Goal: Task Accomplishment & Management: Manage account settings

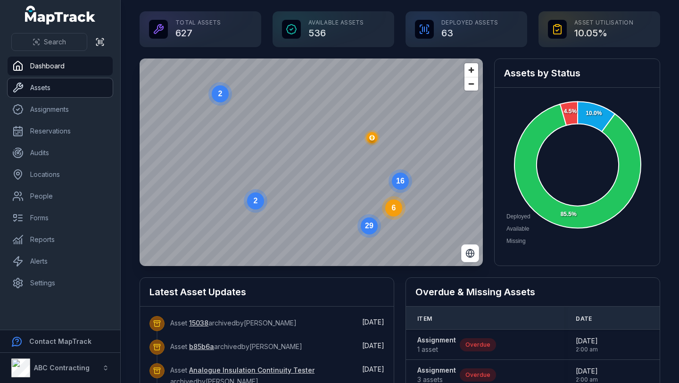
click at [49, 91] on link "Assets" at bounding box center [60, 87] width 105 height 19
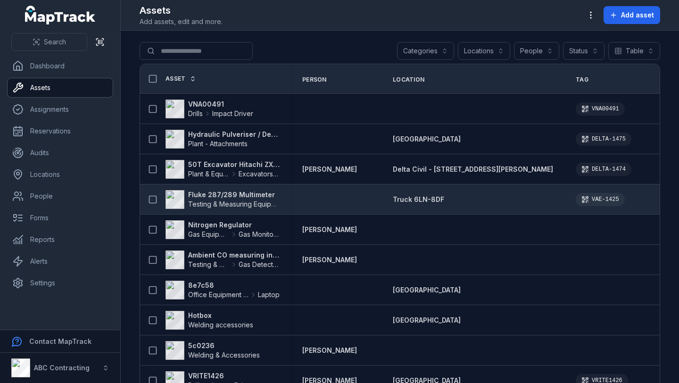
scroll to position [0, 334]
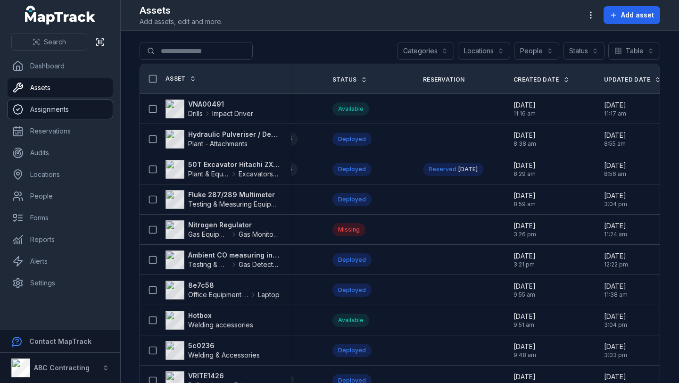
click at [58, 109] on link "Assignments" at bounding box center [60, 109] width 105 height 19
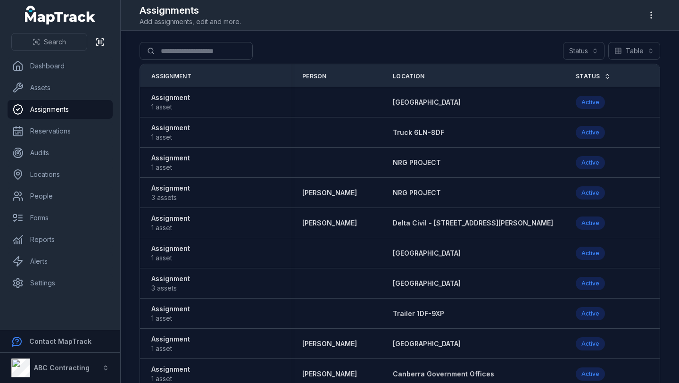
click at [59, 140] on ul "Dashboard Assets Assignments Reservations Audits Locations People Forms Reports…" at bounding box center [60, 175] width 105 height 236
click at [54, 135] on link "Reservations" at bounding box center [60, 131] width 105 height 19
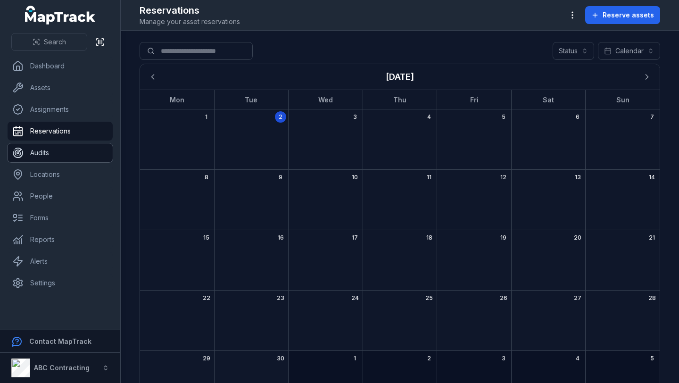
click at [39, 153] on link "Audits" at bounding box center [60, 152] width 105 height 19
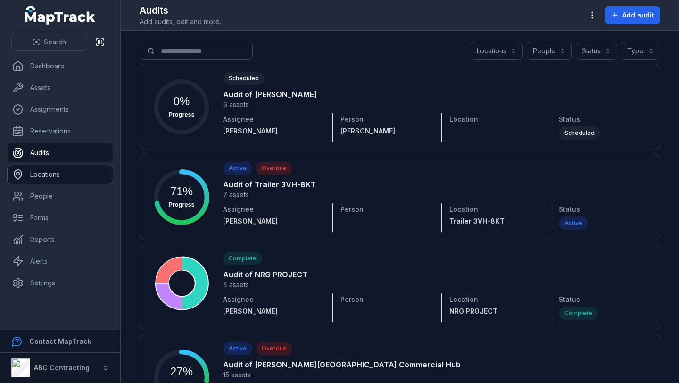
click at [34, 171] on link "Locations" at bounding box center [60, 174] width 105 height 19
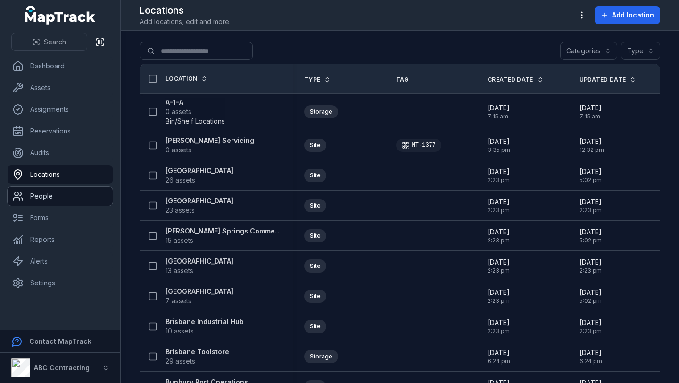
click at [39, 192] on link "People" at bounding box center [60, 196] width 105 height 19
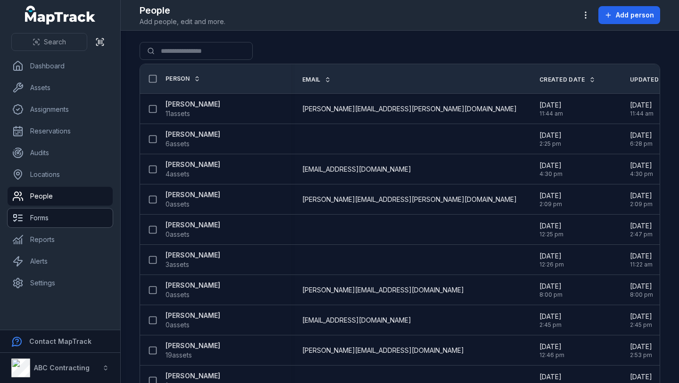
click at [37, 220] on link "Forms" at bounding box center [60, 217] width 105 height 19
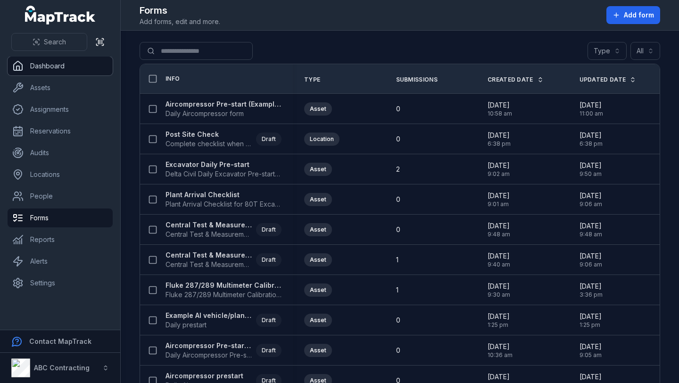
click at [60, 69] on link "Dashboard" at bounding box center [60, 66] width 105 height 19
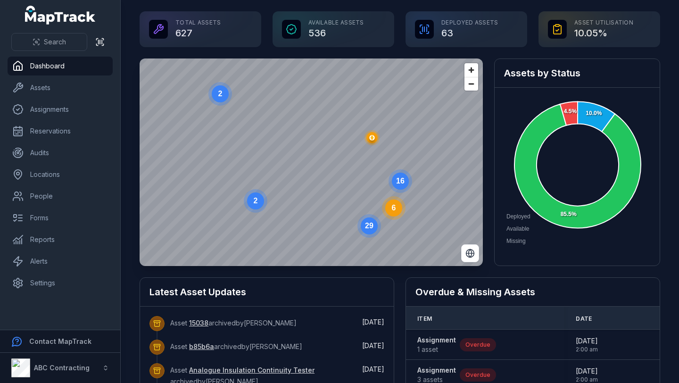
click at [48, 185] on ul "Dashboard Assets Assignments Reservations Audits Locations People Forms Reports…" at bounding box center [60, 175] width 105 height 236
click at [47, 195] on link "People" at bounding box center [60, 196] width 105 height 19
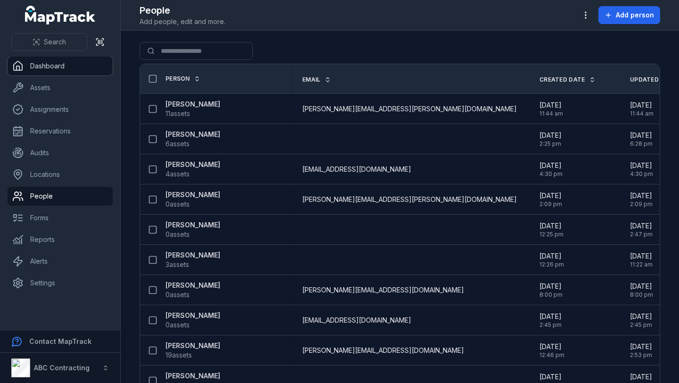
click at [64, 66] on link "Dashboard" at bounding box center [60, 66] width 105 height 19
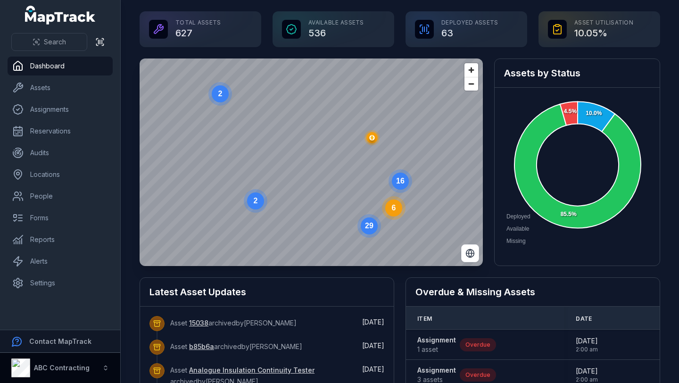
click at [107, 366] on icon "button" at bounding box center [105, 365] width 3 height 1
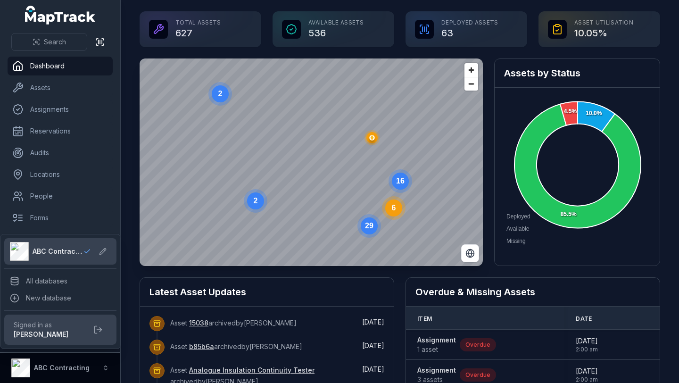
click at [107, 366] on icon "button" at bounding box center [105, 365] width 3 height 1
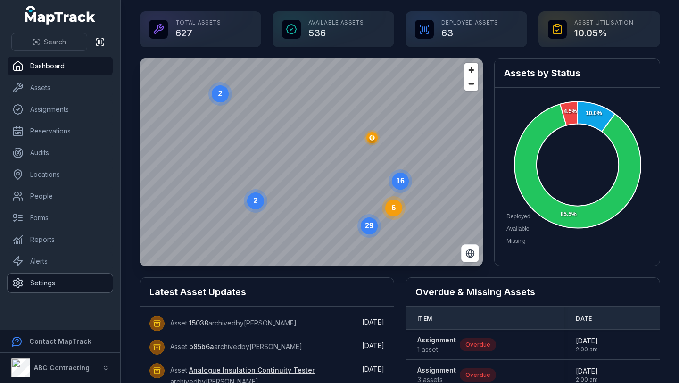
click at [62, 281] on link "Settings" at bounding box center [60, 282] width 105 height 19
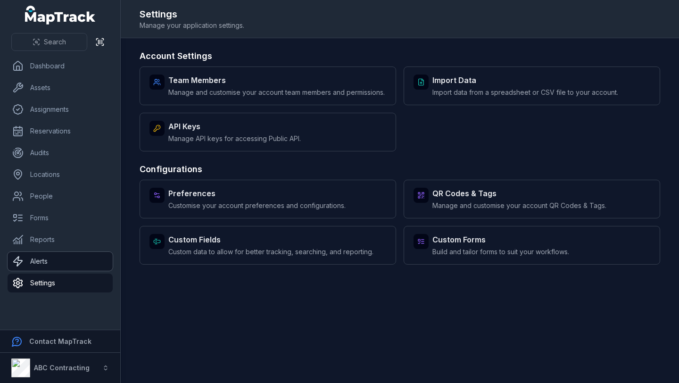
click at [58, 263] on link "Alerts" at bounding box center [60, 261] width 105 height 19
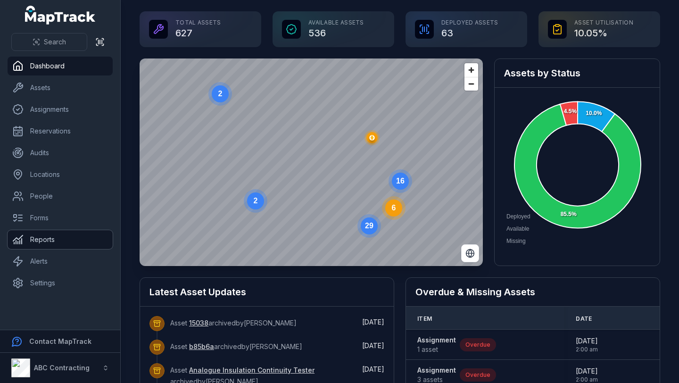
click at [61, 248] on link "Reports" at bounding box center [60, 239] width 105 height 19
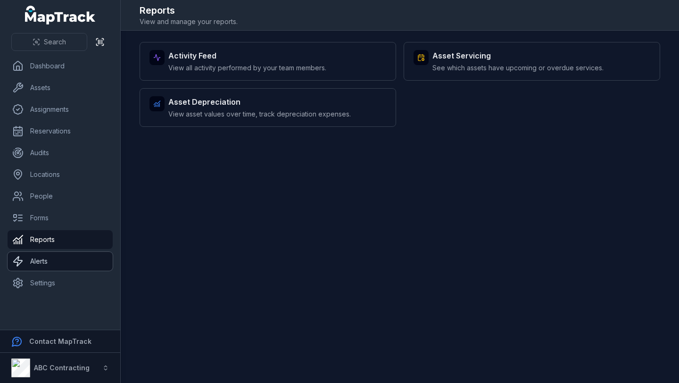
click at [61, 259] on link "Alerts" at bounding box center [60, 261] width 105 height 19
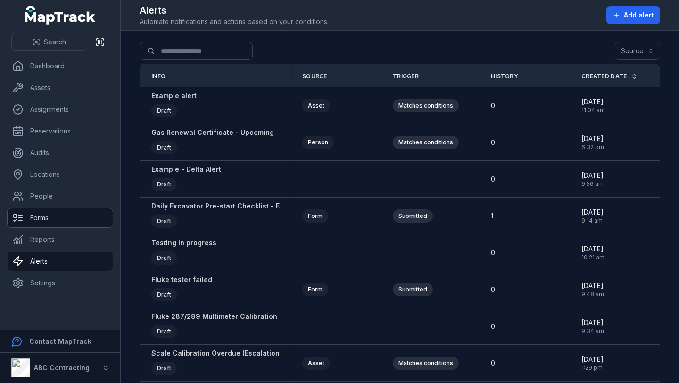
click at [56, 214] on link "Forms" at bounding box center [60, 217] width 105 height 19
click at [64, 259] on link "Alerts" at bounding box center [60, 261] width 105 height 19
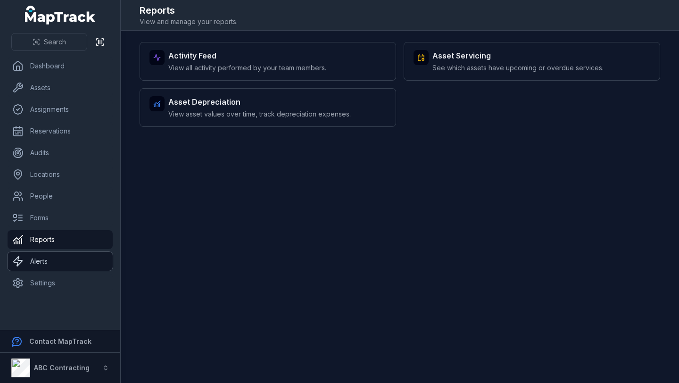
click at [53, 260] on link "Alerts" at bounding box center [60, 261] width 105 height 19
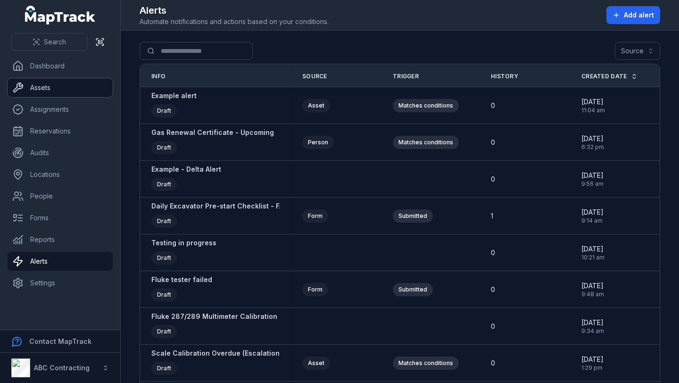
click at [64, 89] on link "Assets" at bounding box center [60, 87] width 105 height 19
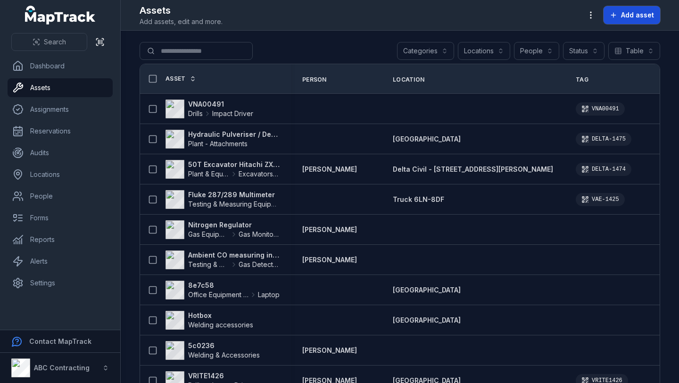
click at [634, 14] on span "Add asset" at bounding box center [637, 14] width 33 height 9
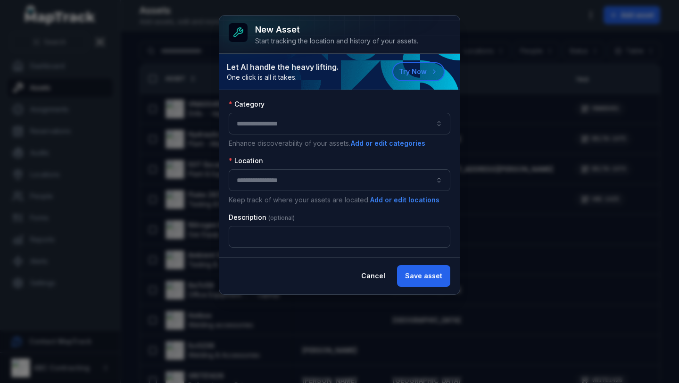
click at [314, 126] on button "button" at bounding box center [339, 124] width 221 height 22
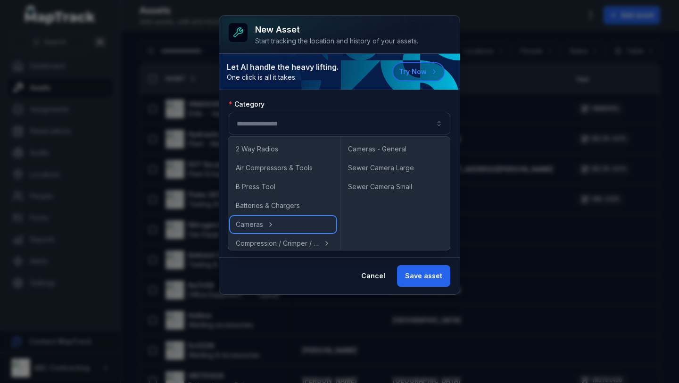
click at [264, 224] on div "Cameras" at bounding box center [283, 224] width 106 height 17
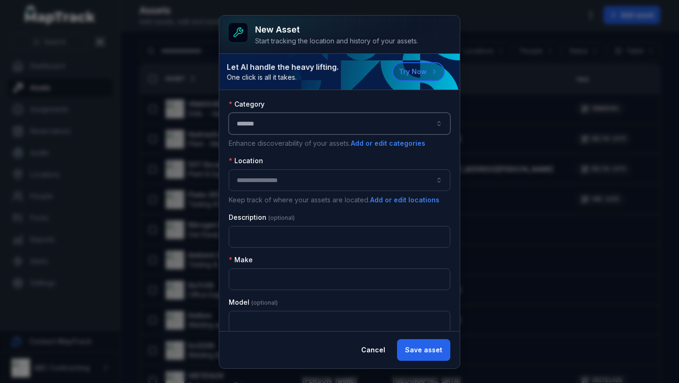
click at [339, 128] on button "*******" at bounding box center [339, 124] width 221 height 22
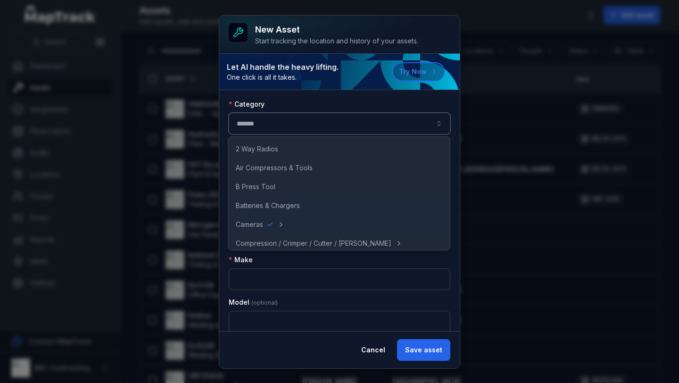
scroll to position [19, 0]
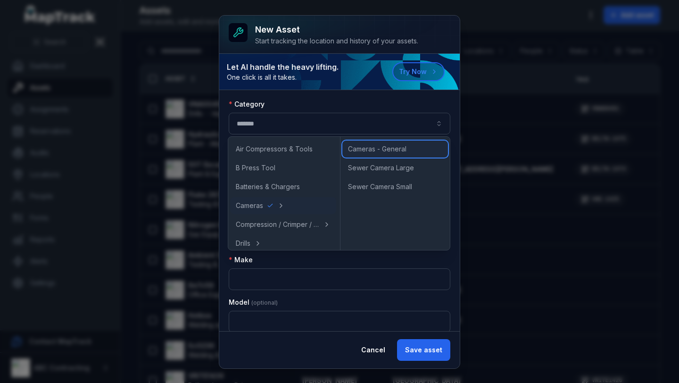
click at [377, 146] on span "Cameras - General" at bounding box center [377, 148] width 58 height 9
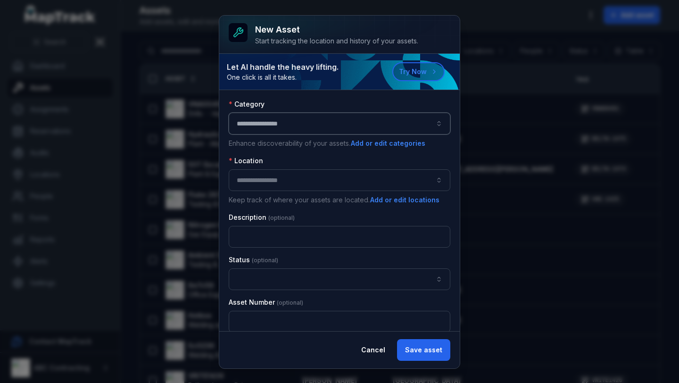
click at [361, 119] on button "**********" at bounding box center [339, 124] width 221 height 22
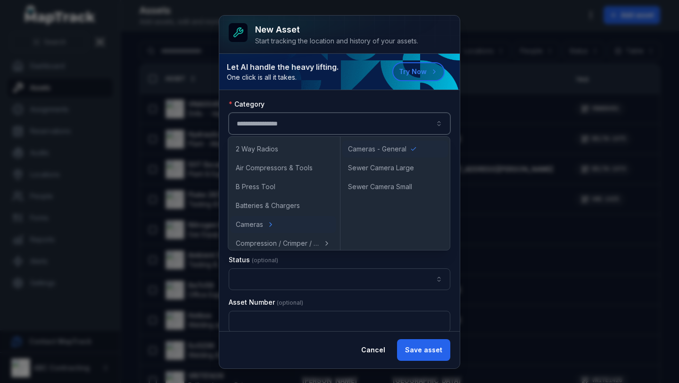
scroll to position [27, 0]
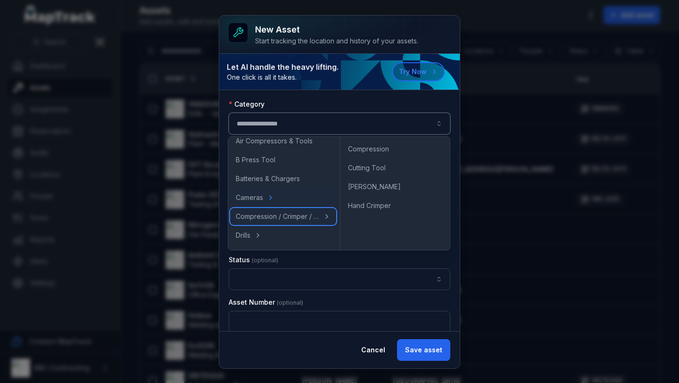
click at [296, 214] on span "Compression / Crimper / Cutter / [PERSON_NAME]" at bounding box center [277, 216] width 83 height 9
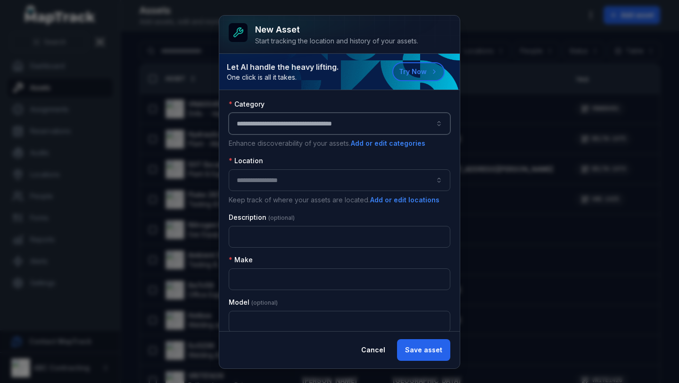
click at [339, 126] on button "**********" at bounding box center [339, 124] width 221 height 22
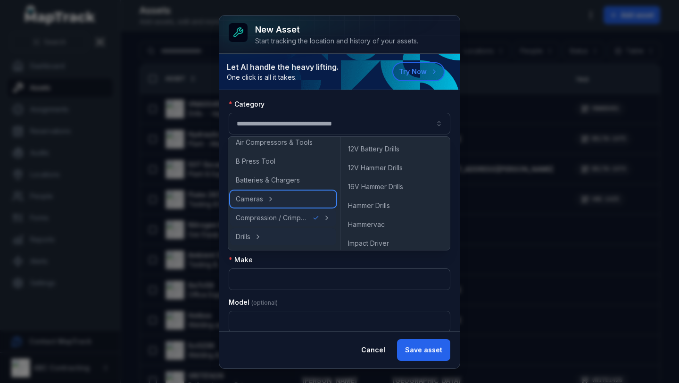
scroll to position [33, 0]
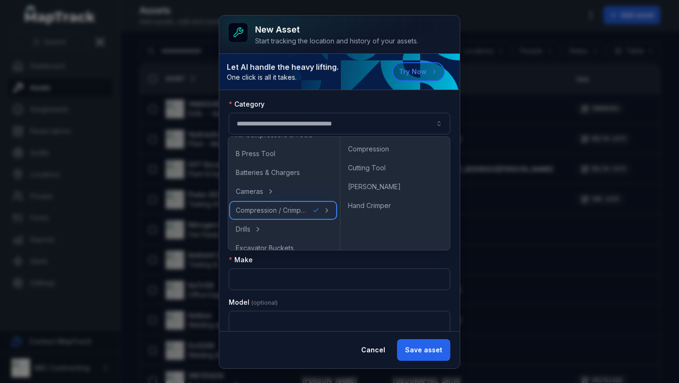
click at [324, 211] on icon at bounding box center [327, 210] width 8 height 8
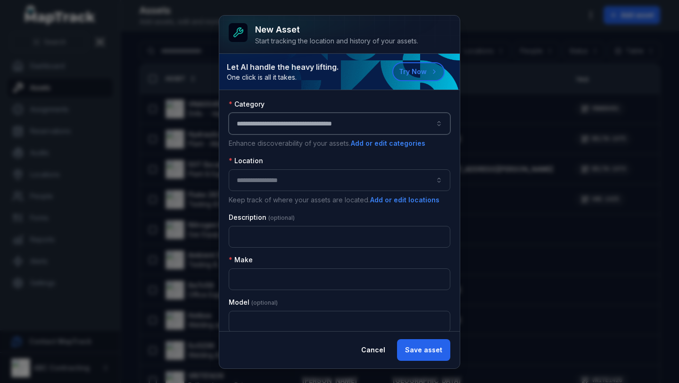
click at [317, 125] on button "**********" at bounding box center [339, 124] width 221 height 22
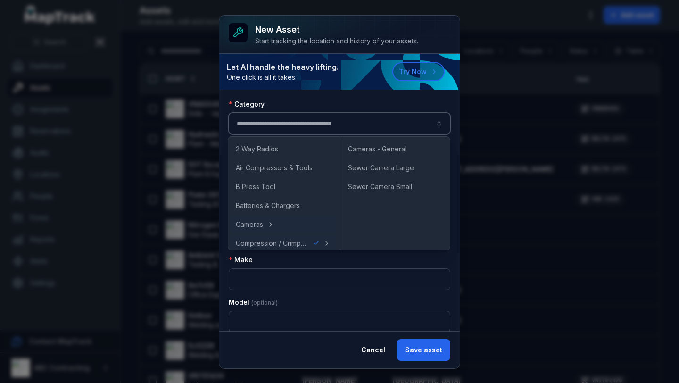
scroll to position [4, 0]
click at [258, 224] on span "Cameras" at bounding box center [249, 220] width 27 height 9
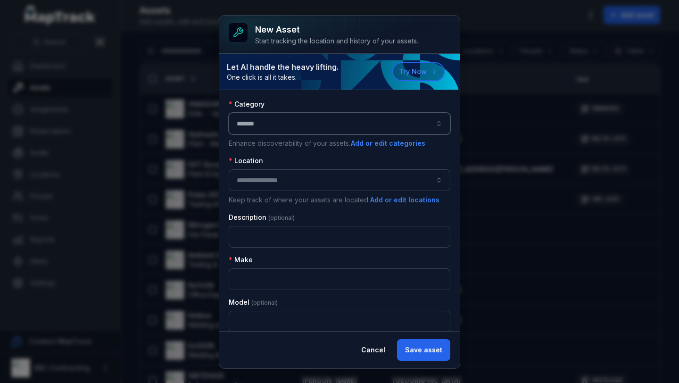
click at [286, 118] on button "*******" at bounding box center [339, 124] width 221 height 22
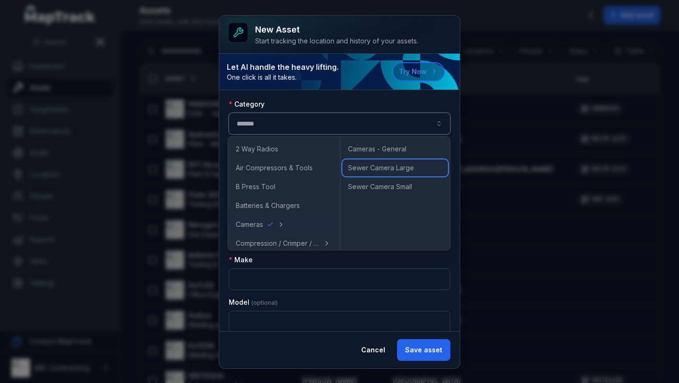
click at [380, 170] on span "Sewer Camera Large" at bounding box center [381, 167] width 66 height 9
type input "**********"
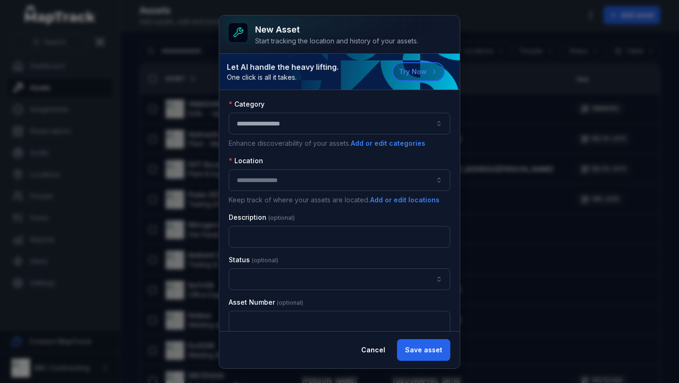
click at [368, 101] on div "Category" at bounding box center [339, 103] width 221 height 9
click at [407, 76] on button "Try Now" at bounding box center [418, 71] width 52 height 19
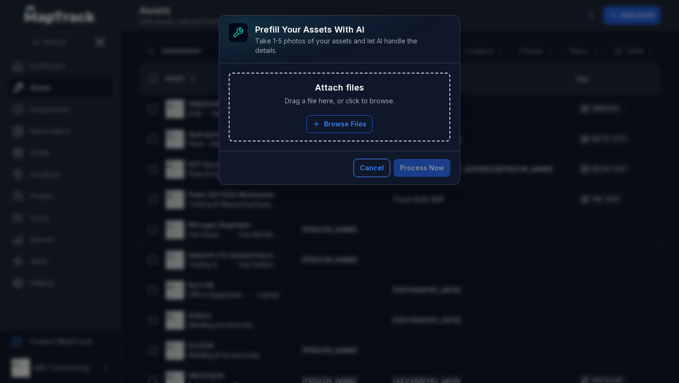
click at [370, 171] on button "Cancel" at bounding box center [371, 168] width 36 height 18
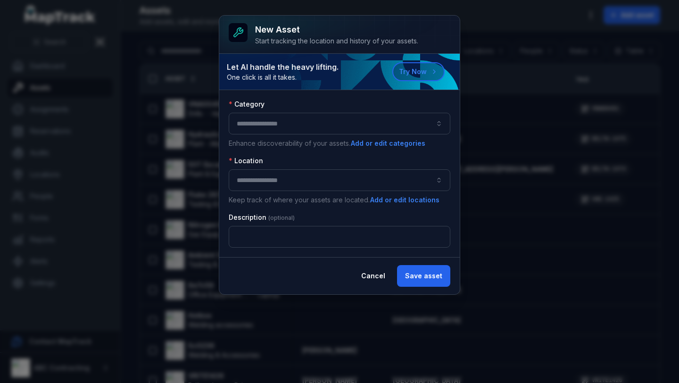
click at [363, 180] on button "button" at bounding box center [339, 180] width 221 height 22
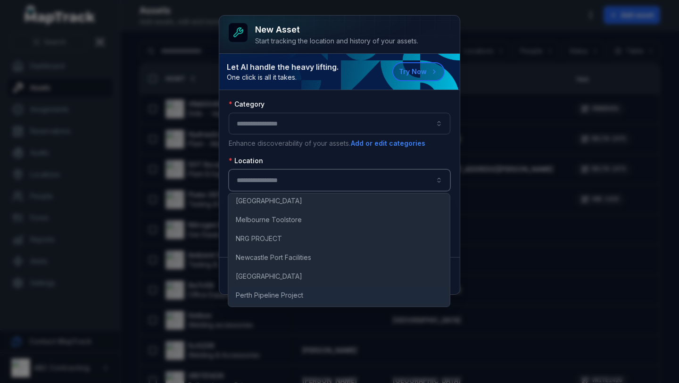
scroll to position [540, 0]
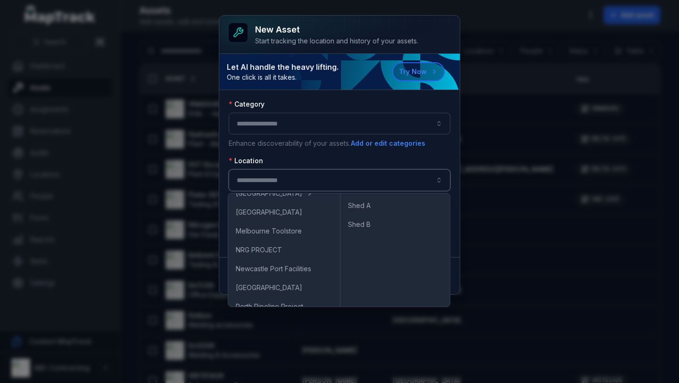
click at [318, 162] on div "Location" at bounding box center [339, 160] width 221 height 9
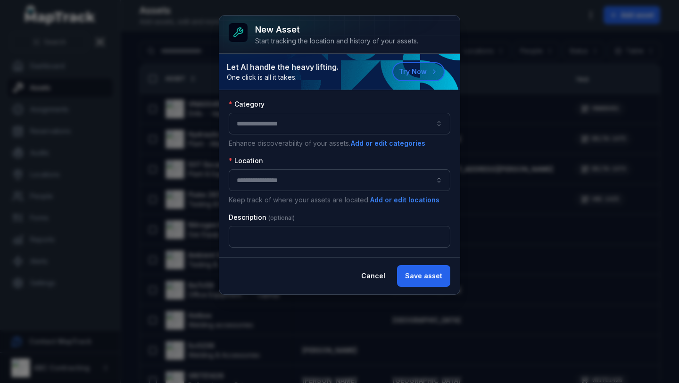
click at [338, 123] on button "button" at bounding box center [339, 124] width 221 height 22
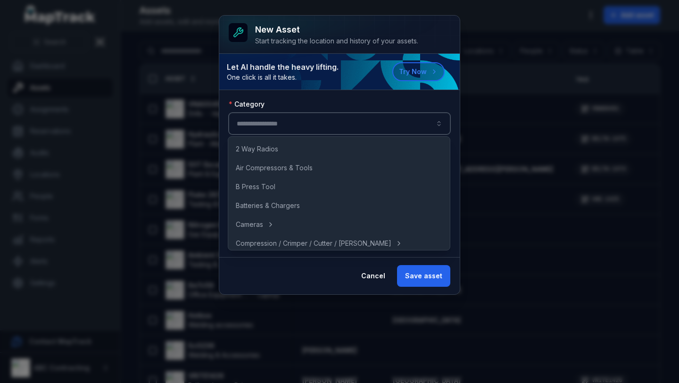
type input "*"
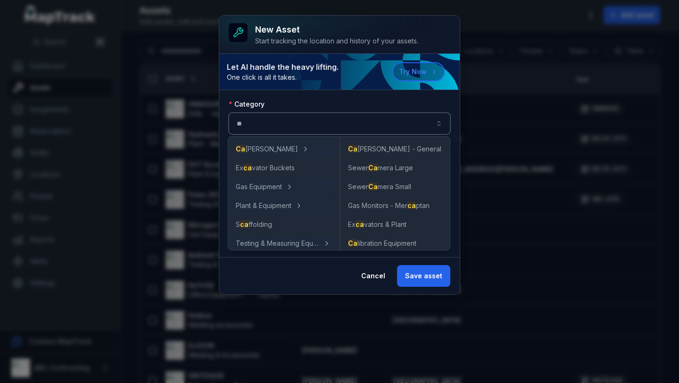
type input "*"
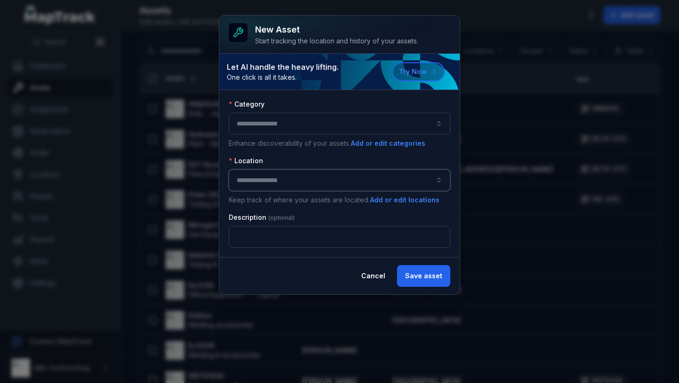
click at [362, 125] on button "button" at bounding box center [339, 124] width 221 height 22
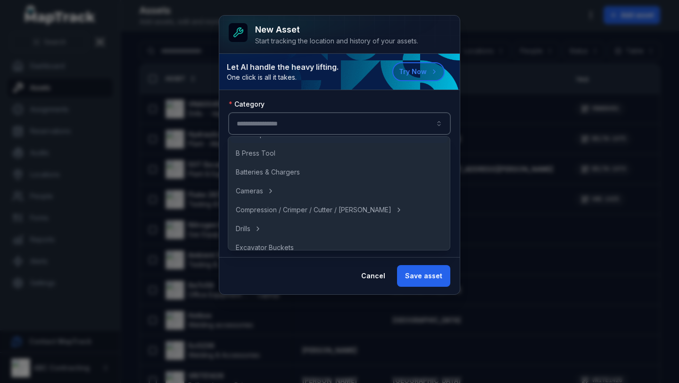
scroll to position [34, 0]
click at [369, 282] on button "Cancel" at bounding box center [373, 276] width 40 height 22
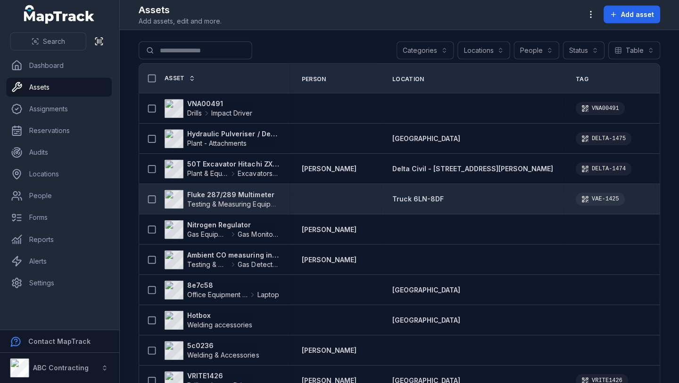
scroll to position [0, 0]
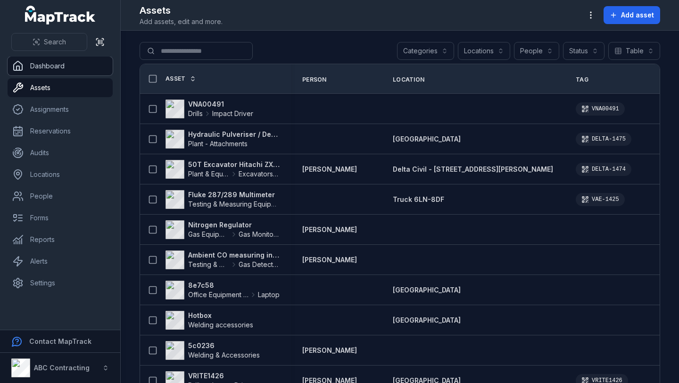
click at [54, 68] on link "Dashboard" at bounding box center [60, 66] width 105 height 19
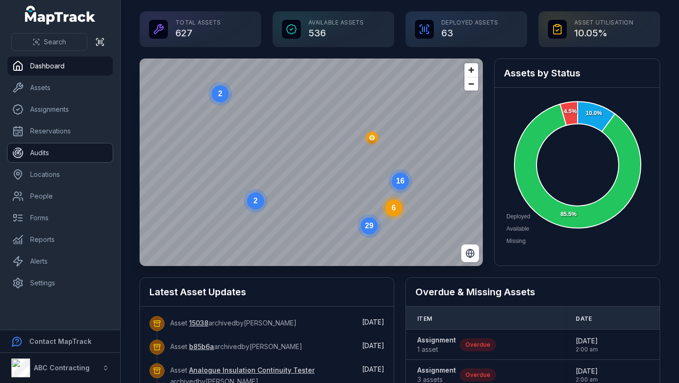
click at [43, 159] on link "Audits" at bounding box center [60, 152] width 105 height 19
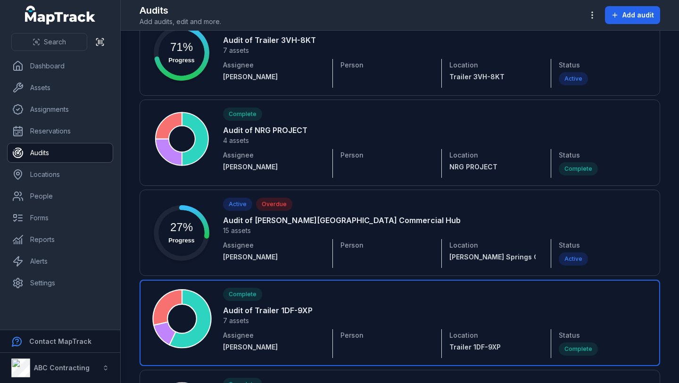
scroll to position [149, 0]
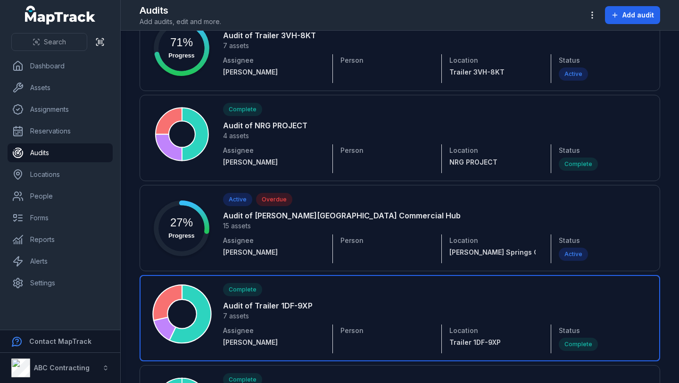
click at [283, 306] on link at bounding box center [399, 318] width 520 height 86
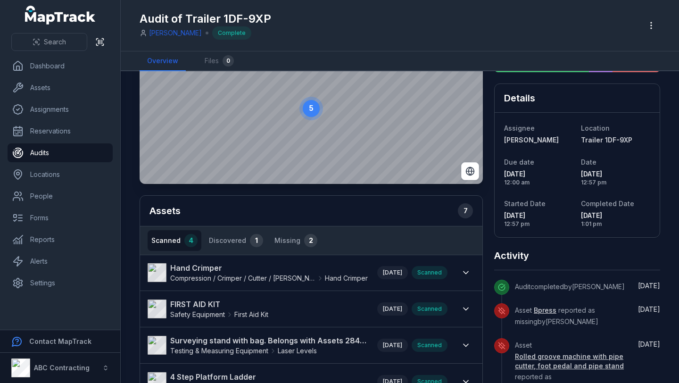
scroll to position [49, 0]
click at [225, 246] on button "Discovered 1" at bounding box center [236, 240] width 62 height 21
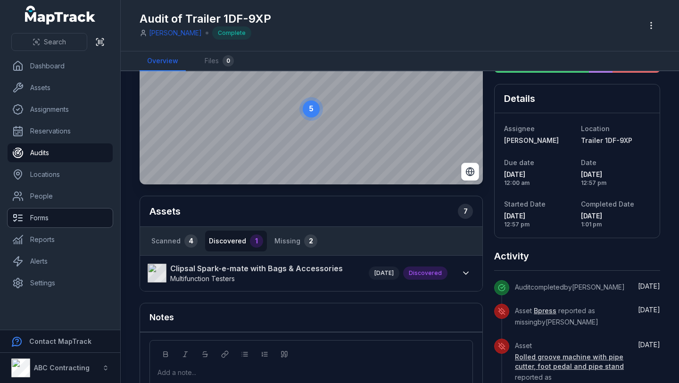
click at [49, 216] on link "Forms" at bounding box center [60, 217] width 105 height 19
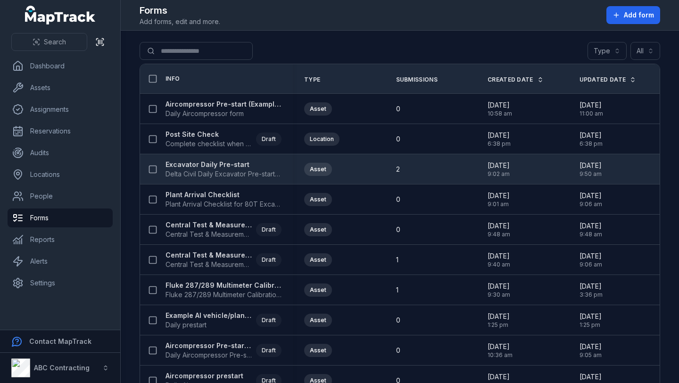
click at [208, 165] on strong "Excavator Daily Pre-start" at bounding box center [223, 164] width 116 height 9
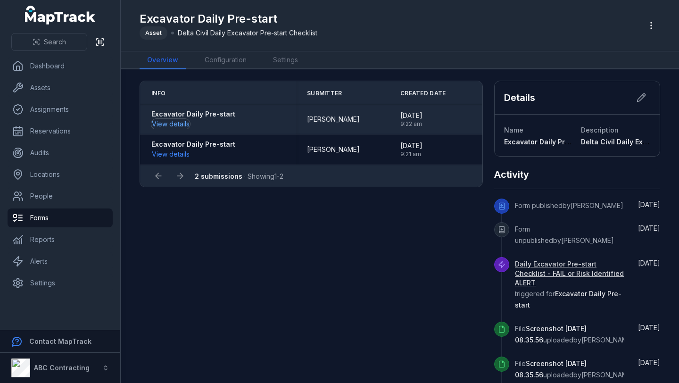
click at [177, 126] on button "View details" at bounding box center [170, 124] width 39 height 10
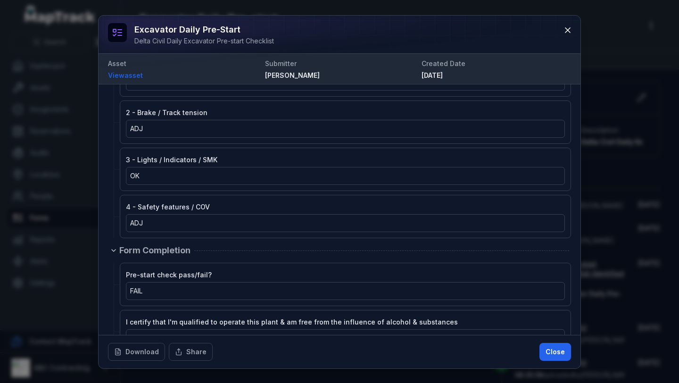
scroll to position [1100, 0]
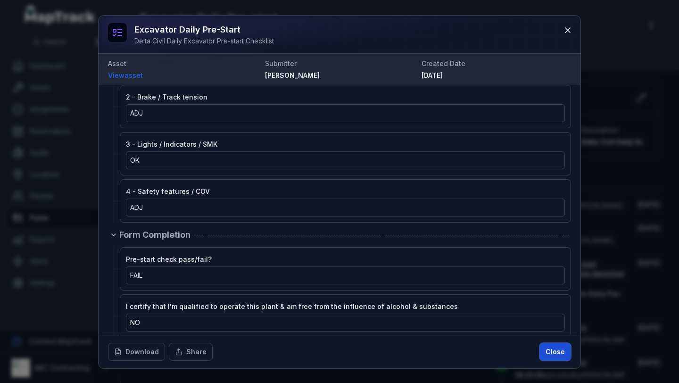
click at [561, 356] on button "Close" at bounding box center [555, 352] width 32 height 18
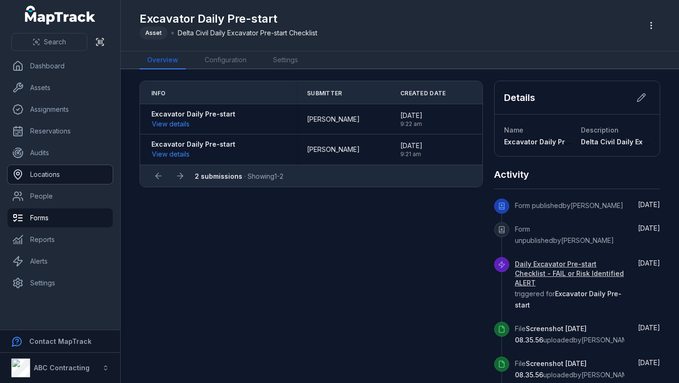
click at [46, 172] on link "Locations" at bounding box center [60, 174] width 105 height 19
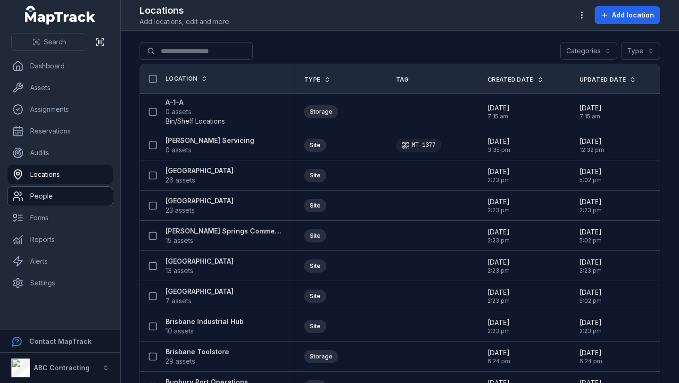
click at [42, 196] on link "People" at bounding box center [60, 196] width 105 height 19
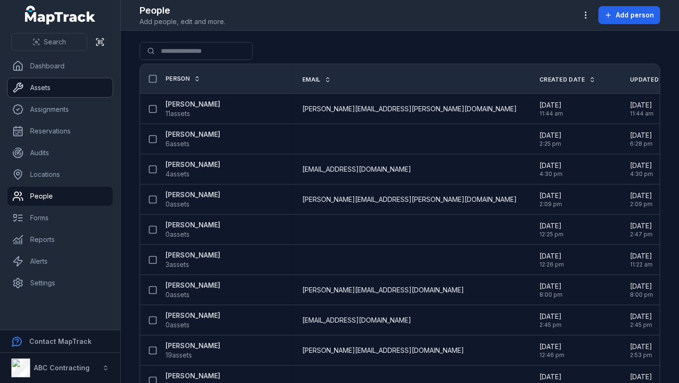
click at [37, 88] on link "Assets" at bounding box center [60, 87] width 105 height 19
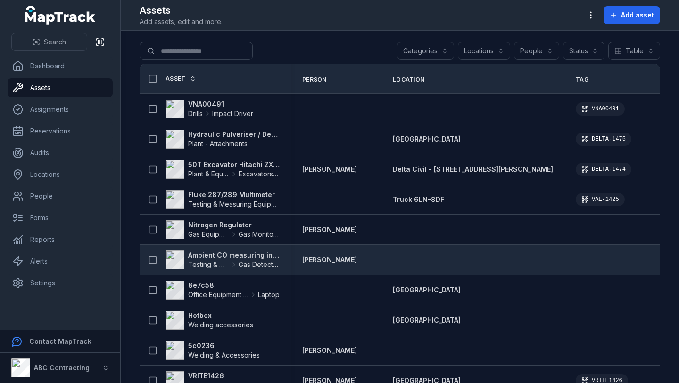
click at [324, 259] on strong "[PERSON_NAME]" at bounding box center [329, 259] width 55 height 9
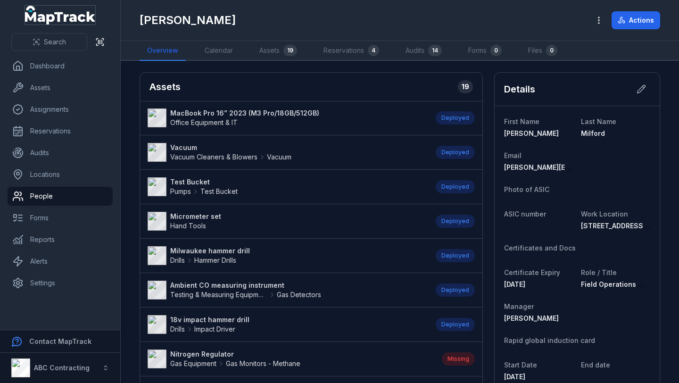
click at [54, 20] on icon "MapTrack" at bounding box center [66, 18] width 58 height 13
